Goal: Task Accomplishment & Management: Complete application form

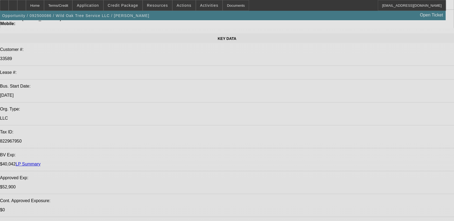
select select "0"
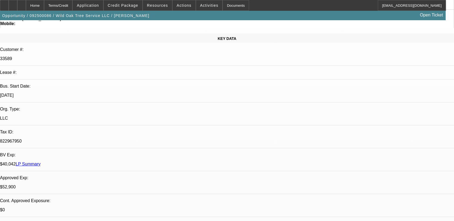
select select "2"
select select "0"
select select "2"
select select "0"
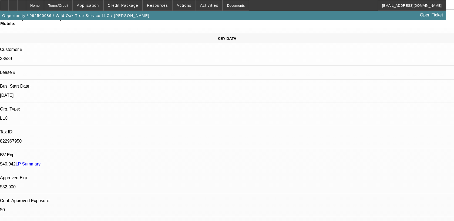
select select "0"
select select "2"
select select "0"
select select "2"
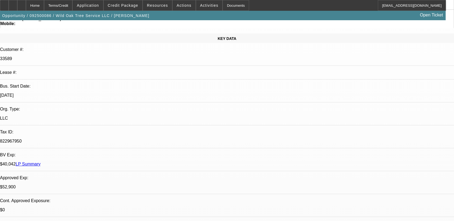
select select "0"
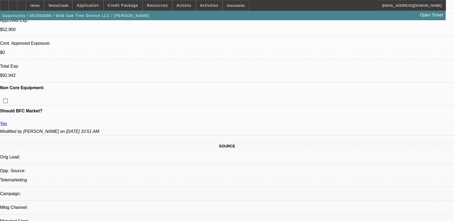
select select "1"
select select "2"
select select "6"
select select "1"
select select "2"
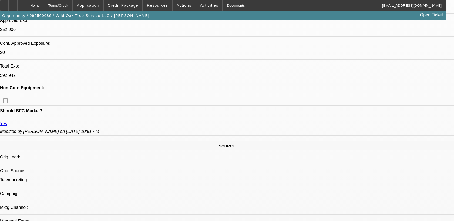
select select "6"
select select "1"
select select "2"
select select "6"
select select "1"
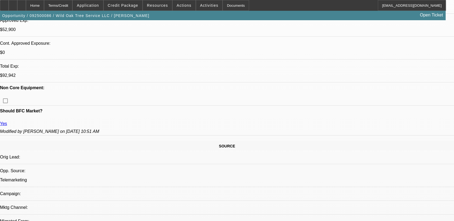
select select "2"
select select "6"
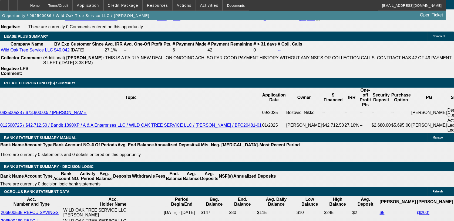
scroll to position [1020, 0]
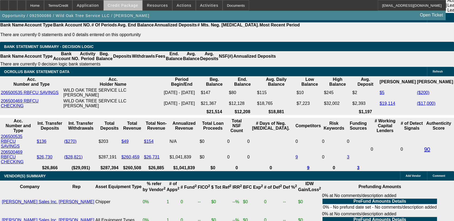
click at [134, 4] on span "Credit Package" at bounding box center [123, 5] width 30 height 4
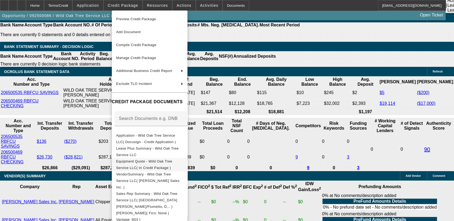
click at [162, 161] on span "Equipment Quote - Wild Oak Tree Service LLC( In Credit Package )" at bounding box center [149, 164] width 67 height 13
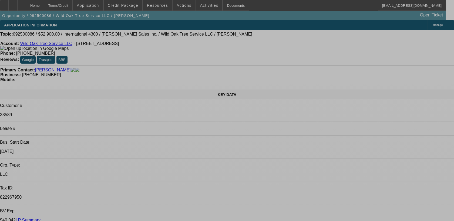
select select "0"
select select "2"
select select "0"
select select "2"
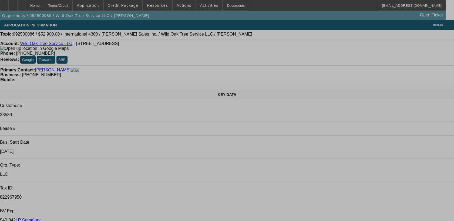
select select "0"
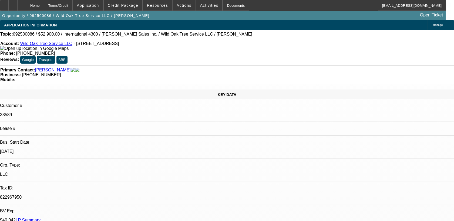
select select "0"
select select "2"
select select "0"
select select "2"
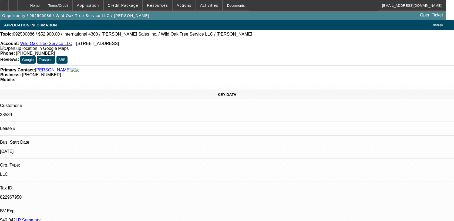
select select "0"
select select "1"
select select "2"
select select "6"
select select "1"
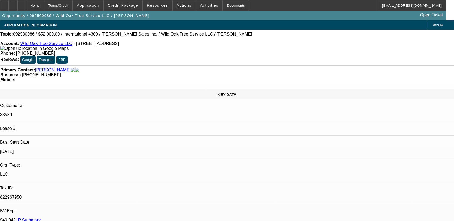
select select "2"
select select "6"
select select "1"
select select "2"
select select "6"
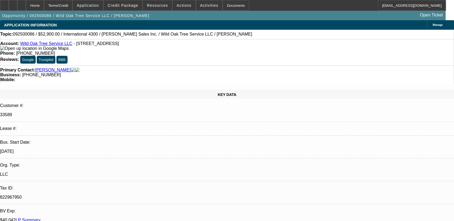
select select "1"
select select "2"
select select "6"
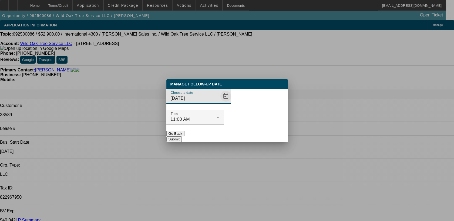
click at [219, 103] on span "Open calendar" at bounding box center [225, 96] width 13 height 13
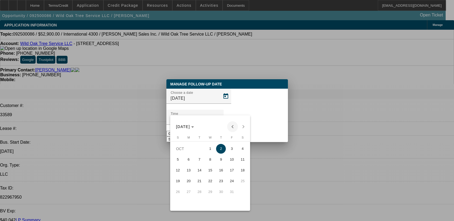
click at [234, 124] on span "Previous month" at bounding box center [232, 126] width 11 height 11
click at [217, 192] on span "25" at bounding box center [221, 192] width 10 height 10
type input "9/25/2025"
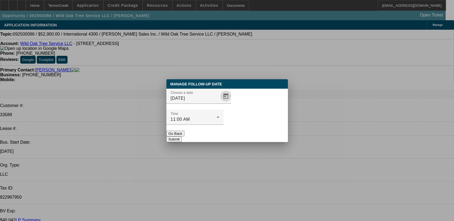
click at [182, 137] on button "Submit" at bounding box center [173, 140] width 15 height 6
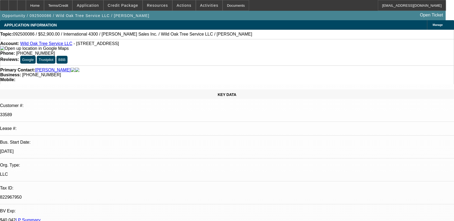
select select "0"
select select "2"
select select "0"
select select "2"
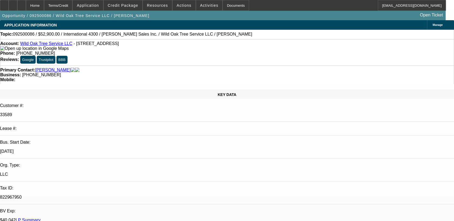
select select "0"
select select "2"
select select "0"
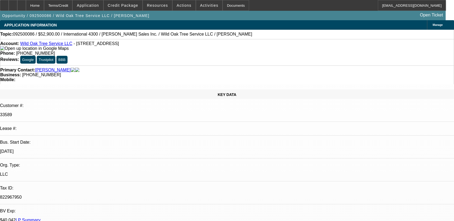
select select "2"
select select "0"
select select "1"
select select "2"
select select "6"
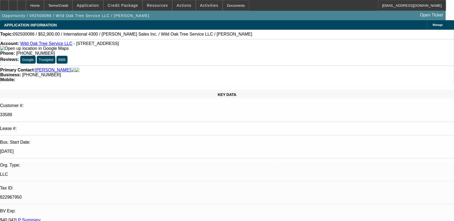
select select "1"
select select "2"
select select "6"
select select "1"
select select "2"
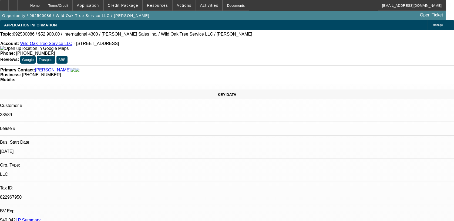
select select "6"
select select "1"
select select "2"
select select "6"
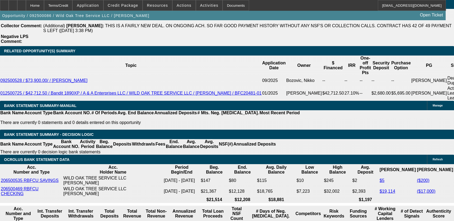
scroll to position [929, 0]
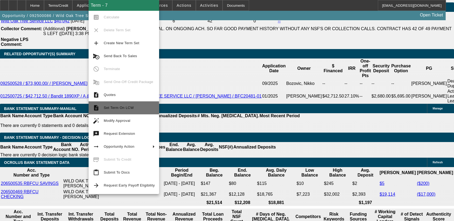
click at [123, 108] on span "Set Term On LCW" at bounding box center [119, 108] width 30 height 4
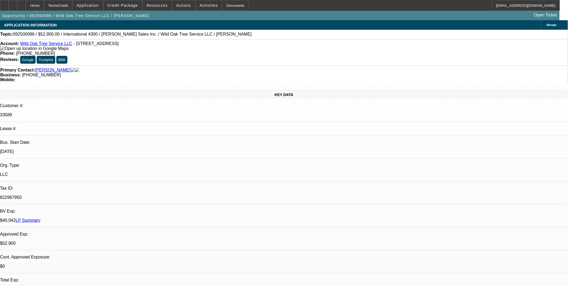
select select "0"
select select "2"
select select "0"
select select "2"
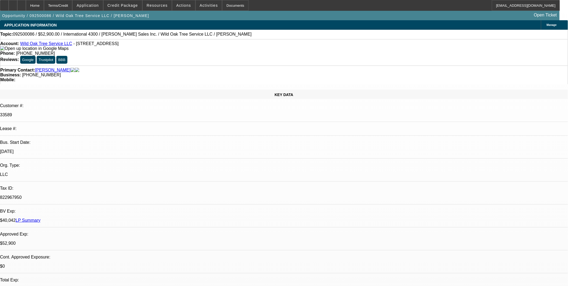
select select "0"
select select "2"
select select "0"
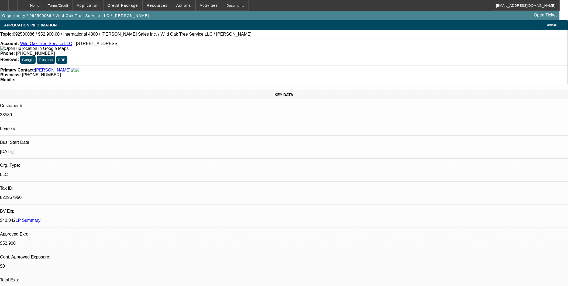
select select "2"
select select "0"
select select "1"
select select "2"
select select "6"
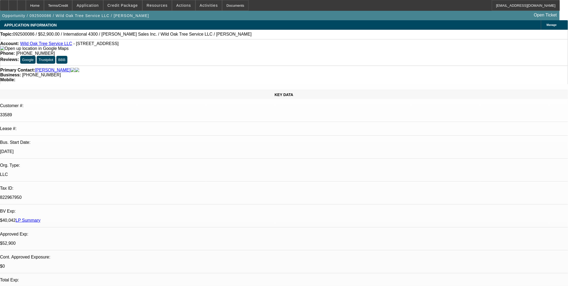
select select "1"
select select "2"
select select "6"
select select "1"
select select "2"
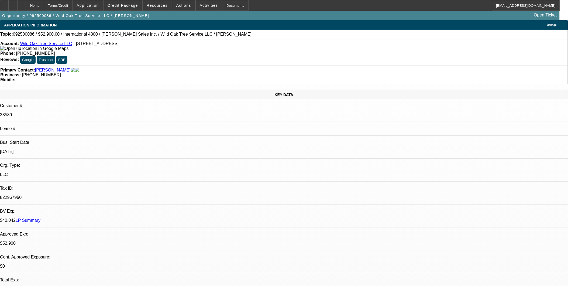
select select "6"
select select "1"
select select "2"
select select "6"
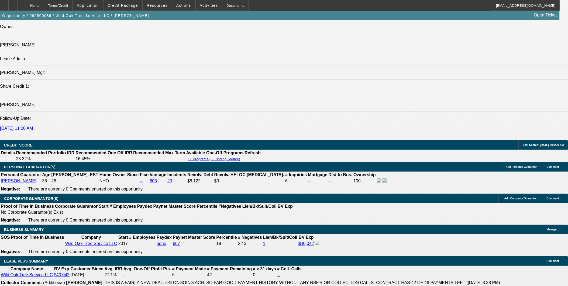
scroll to position [825, 0]
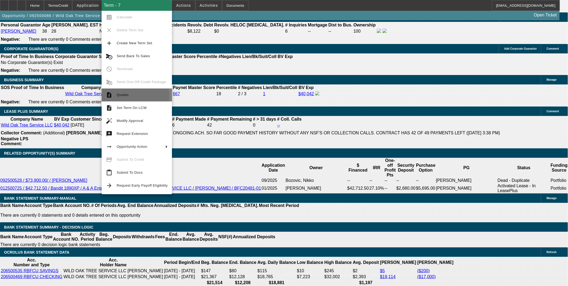
click at [132, 96] on span "Quotes" at bounding box center [142, 95] width 51 height 6
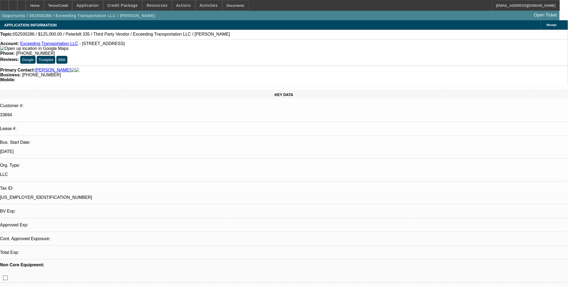
select select "0"
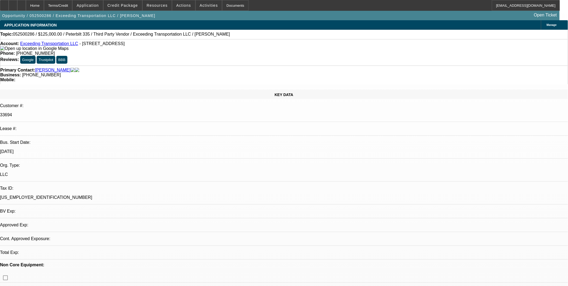
select select "0"
select select "1"
select select "6"
select select "1"
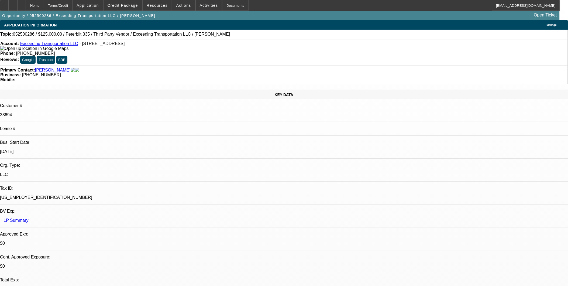
select select "15"
select select "6"
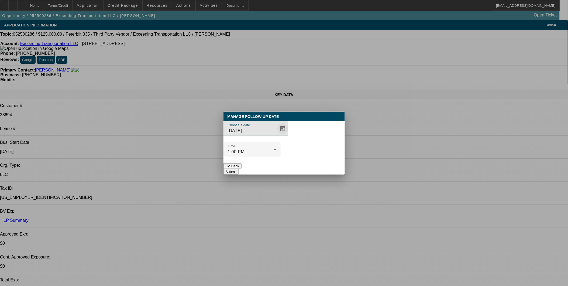
click at [277, 135] on span "Open calendar" at bounding box center [283, 128] width 13 height 13
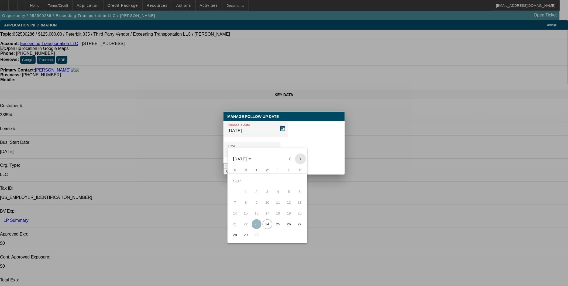
click at [301, 162] on span "Next month" at bounding box center [300, 159] width 11 height 11
click at [287, 214] on span "24" at bounding box center [289, 214] width 10 height 10
type input "10/24/2025"
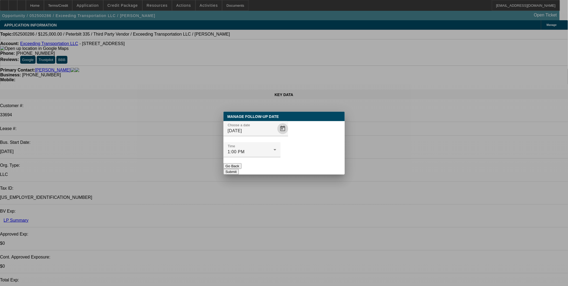
click at [239, 169] on button "Submit" at bounding box center [231, 172] width 15 height 6
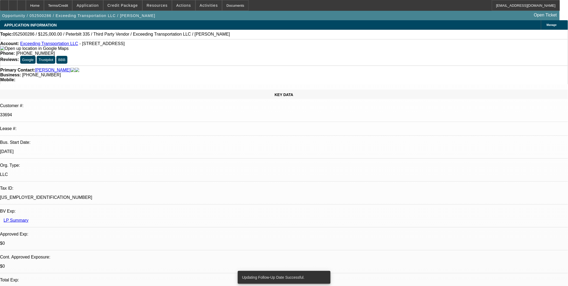
click at [52, 46] on link "Exceeding Transportation LLC" at bounding box center [49, 43] width 58 height 5
drag, startPoint x: 385, startPoint y: 176, endPoint x: 535, endPoint y: 198, distance: 152.1
copy div "8/25: VM8/5: na7/31: na7/24: he is considering another truck 7/10: NA, but Earl…"
drag, startPoint x: 535, startPoint y: 198, endPoint x: 510, endPoint y: 214, distance: 29.3
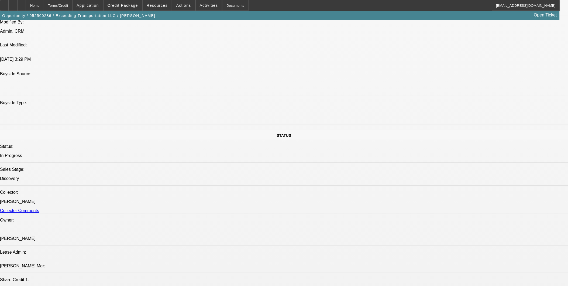
scroll to position [540, 0]
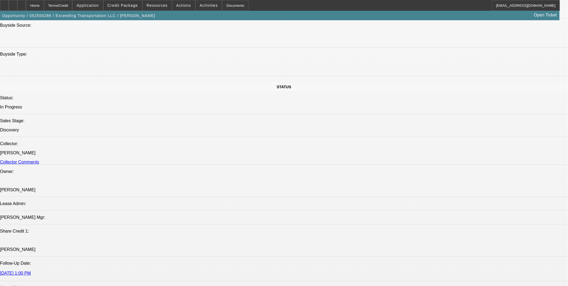
click at [26, 5] on div at bounding box center [21, 5] width 9 height 11
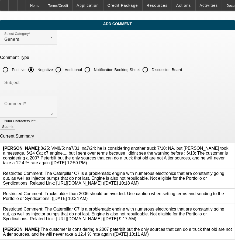
click at [64, 69] on input "Additional" at bounding box center [58, 69] width 11 height 11
radio input "true"
click at [53, 79] on div "Subject" at bounding box center [28, 82] width 49 height 15
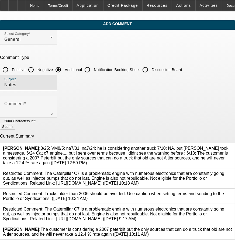
type input "Notes"
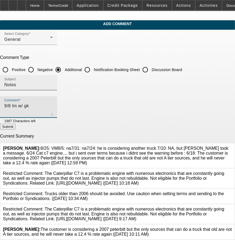
paste textarea "8/25: VM8/5: na7/31: na7/24: he is considering another truck 7/10: NA, but [PER…"
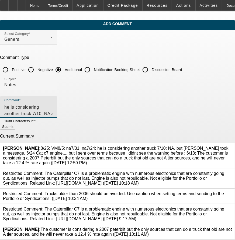
type textarea "9/8 lm w/ gk 8/25: VM8/5: na7/31: na7/24: he is considering another truck 7/10:…"
click at [15, 129] on button "Submit" at bounding box center [7, 127] width 15 height 6
radio input "true"
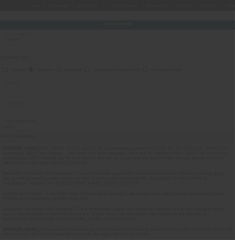
scroll to position [0, 0]
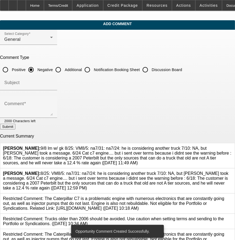
click at [232, 171] on icon at bounding box center [232, 171] width 0 height 0
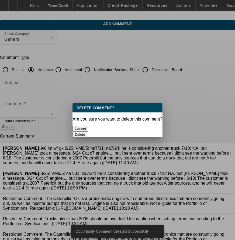
click at [87, 131] on button "Delete" at bounding box center [80, 134] width 15 height 6
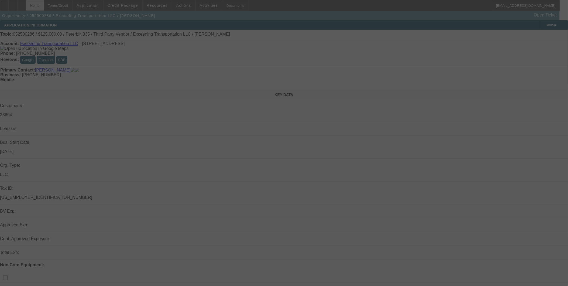
select select "0"
select select "6"
select select "0"
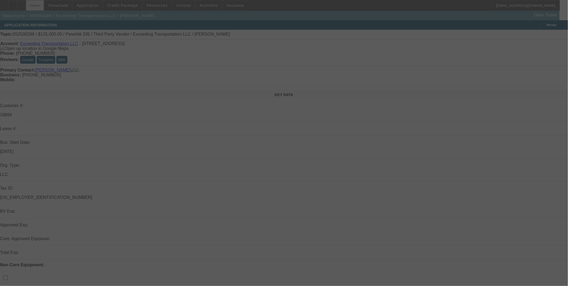
select select "0"
select select "15"
select select "0"
select select "6"
